Goal: Task Accomplishment & Management: Use online tool/utility

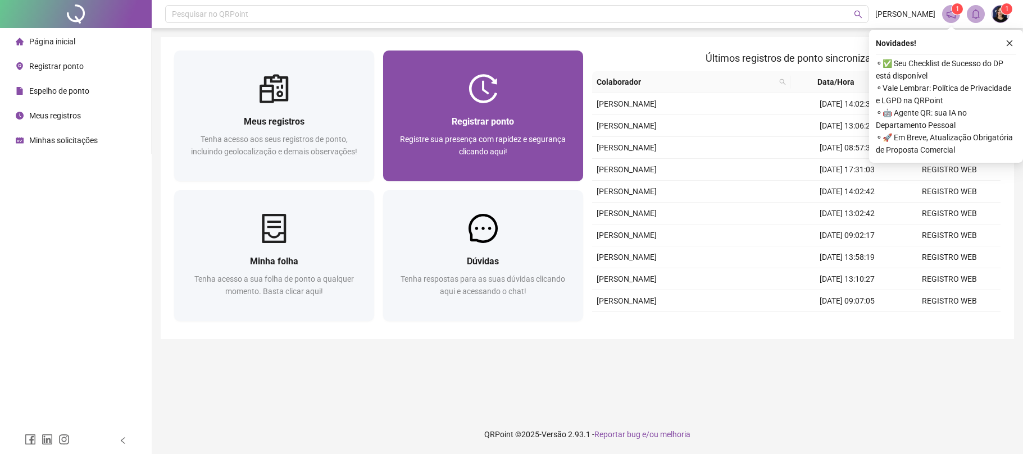
click at [477, 158] on div "Registre sua presença com rapidez e segurança clicando aqui!" at bounding box center [482, 151] width 173 height 37
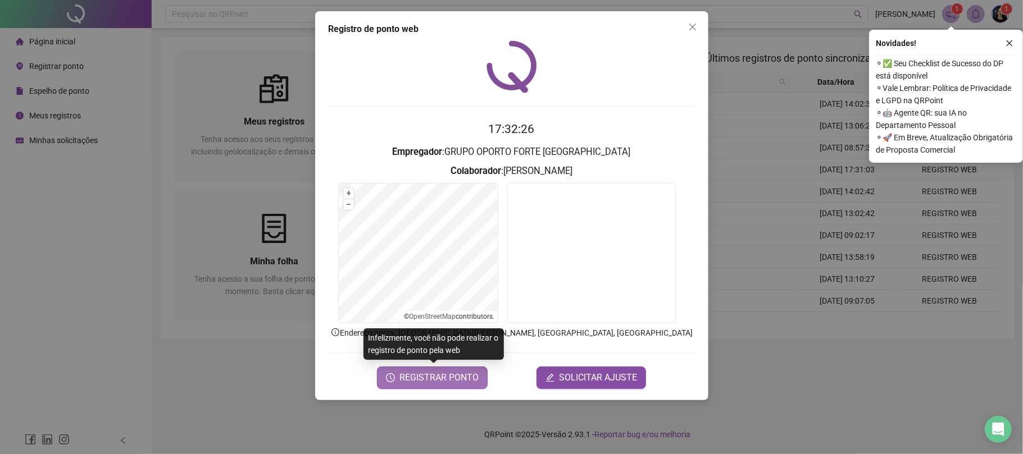
click at [427, 376] on span "REGISTRAR PONTO" at bounding box center [438, 377] width 79 height 13
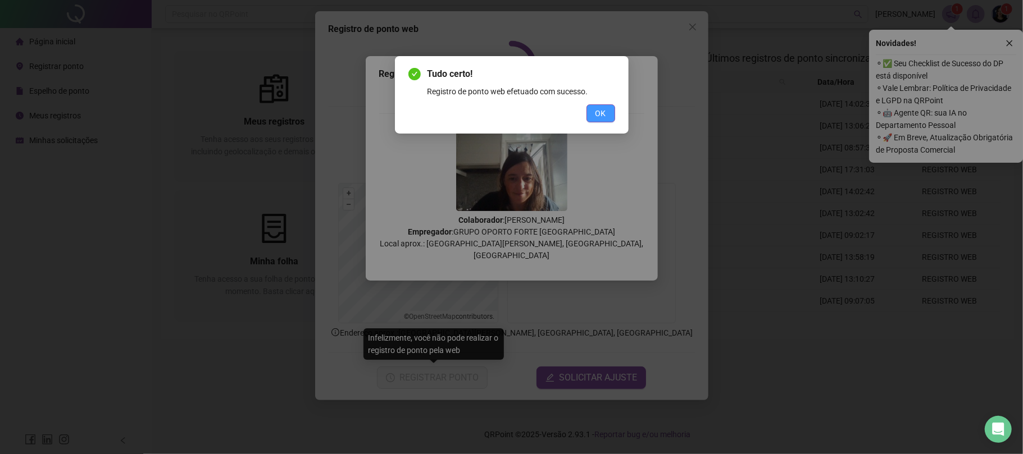
click at [596, 115] on span "OK" at bounding box center [600, 113] width 11 height 12
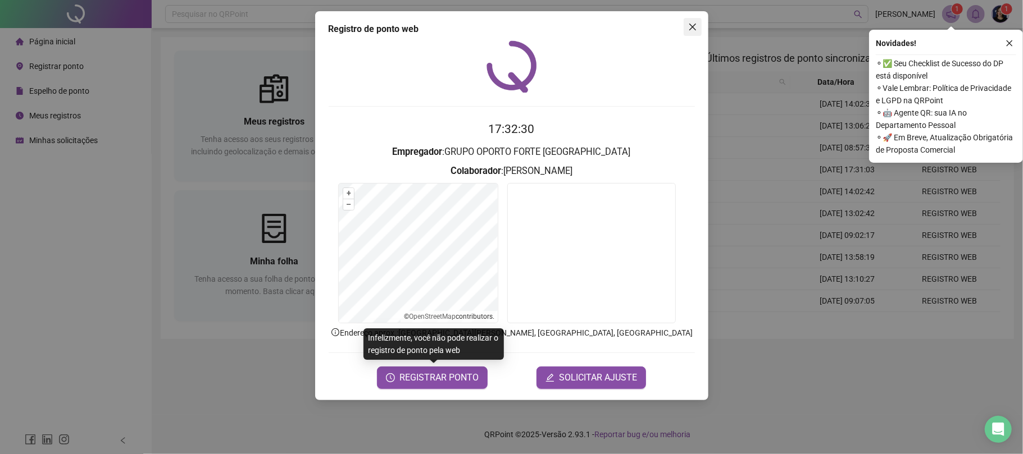
drag, startPoint x: 693, startPoint y: 28, endPoint x: 809, endPoint y: 39, distance: 116.2
click at [694, 29] on icon "close" at bounding box center [691, 27] width 7 height 7
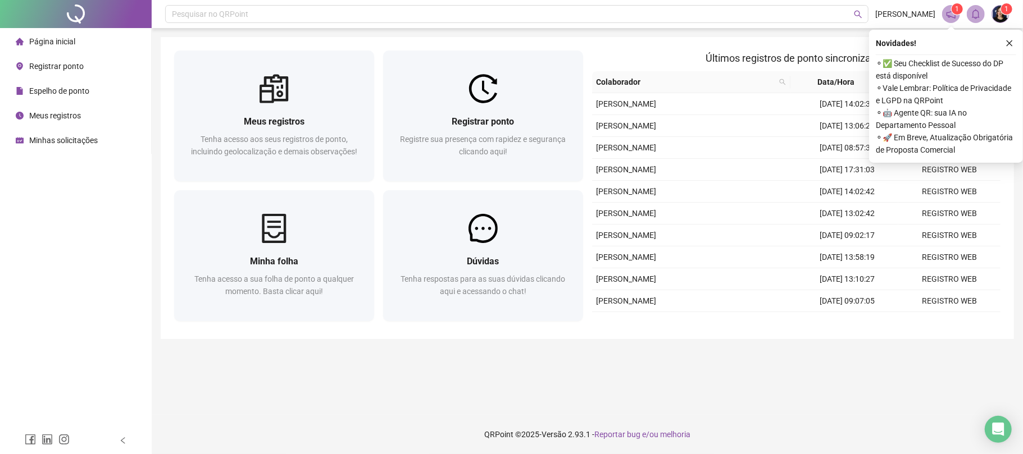
click at [1009, 44] on icon "close" at bounding box center [1009, 43] width 6 height 6
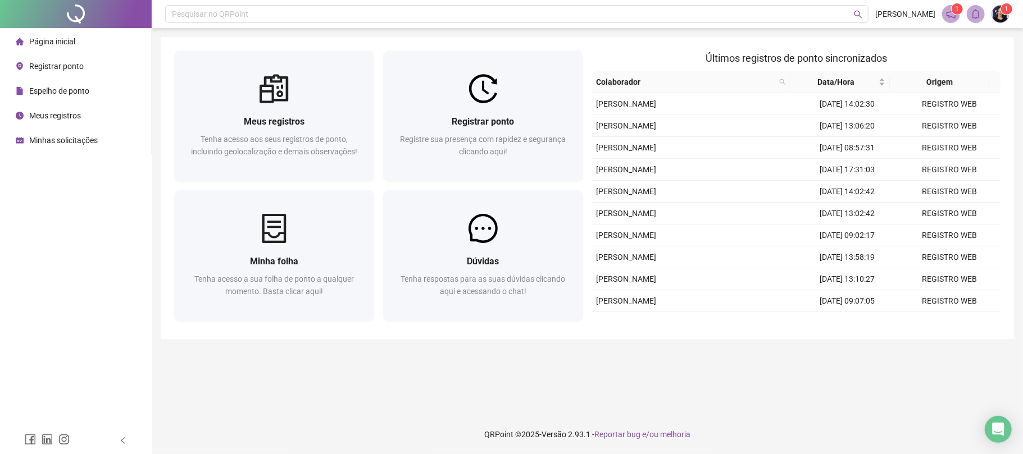
click at [61, 120] on span "Meus registros" at bounding box center [55, 115] width 52 height 9
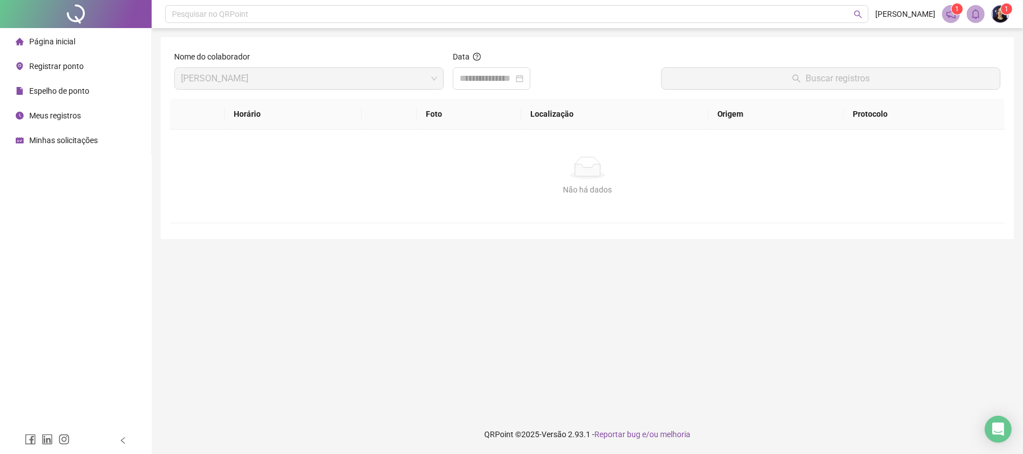
click at [44, 41] on span "Página inicial" at bounding box center [52, 41] width 46 height 9
